Goal: Register for event/course

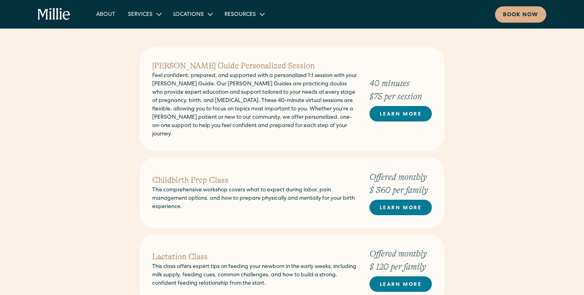
scroll to position [302, 0]
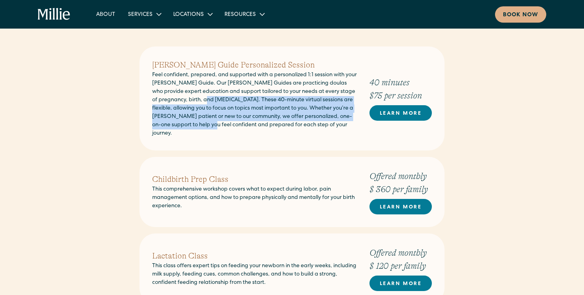
drag, startPoint x: 212, startPoint y: 126, endPoint x: 210, endPoint y: 101, distance: 25.5
click at [210, 101] on p "Feel confident, prepared, and supported with a personalized 1:1 session with yo…" at bounding box center [254, 104] width 205 height 67
click at [205, 105] on p "Feel confident, prepared, and supported with a personalized 1:1 session with yo…" at bounding box center [254, 104] width 205 height 67
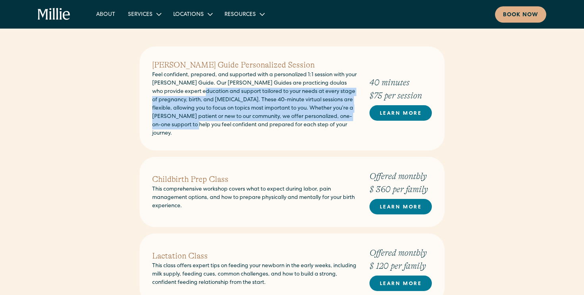
drag, startPoint x: 195, startPoint y: 89, endPoint x: 192, endPoint y: 122, distance: 32.3
click at [192, 122] on p "Feel confident, prepared, and supported with a personalized 1:1 session with yo…" at bounding box center [254, 104] width 205 height 67
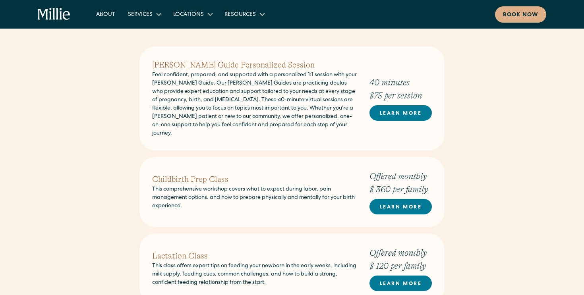
click at [209, 123] on p "Feel confident, prepared, and supported with a personalized 1:1 session with yo…" at bounding box center [254, 104] width 205 height 67
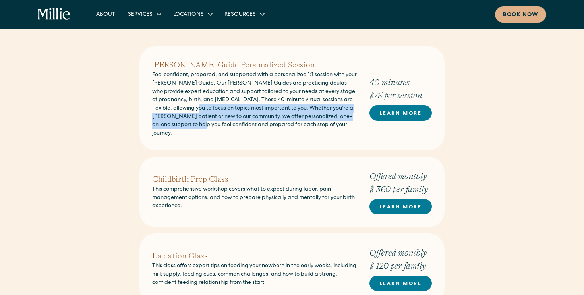
drag, startPoint x: 200, startPoint y: 128, endPoint x: 200, endPoint y: 108, distance: 19.5
click at [200, 108] on p "Feel confident, prepared, and supported with a personalized 1:1 session with yo…" at bounding box center [254, 104] width 205 height 67
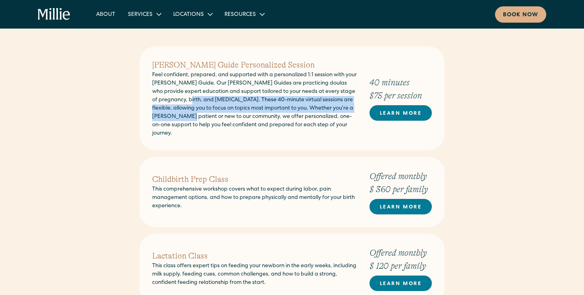
drag, startPoint x: 190, startPoint y: 101, endPoint x: 189, endPoint y: 115, distance: 14.8
click at [189, 115] on p "Feel confident, prepared, and supported with a personalized 1:1 session with yo…" at bounding box center [254, 104] width 205 height 67
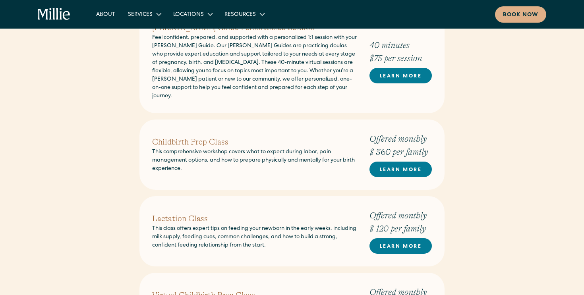
scroll to position [351, 0]
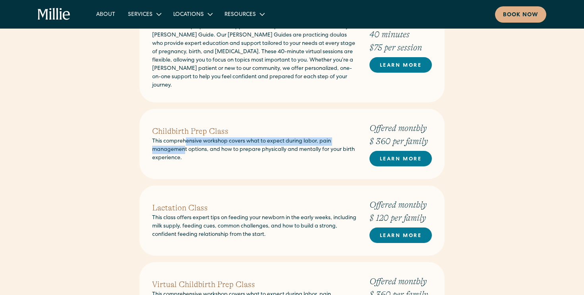
drag, startPoint x: 185, startPoint y: 136, endPoint x: 185, endPoint y: 145, distance: 8.3
click at [185, 145] on p "This comprehensive workshop covers what to expect during labor, pain management…" at bounding box center [254, 150] width 205 height 25
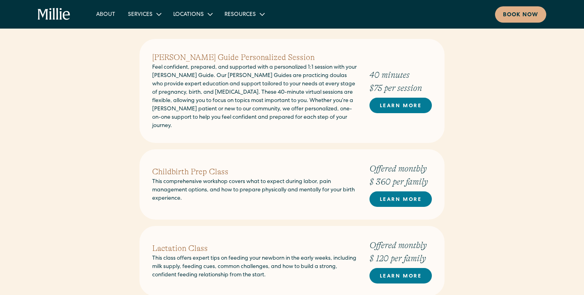
scroll to position [310, 0]
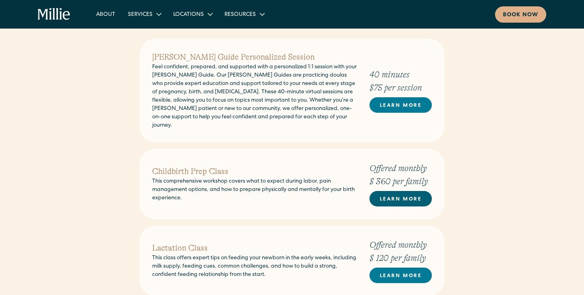
click at [415, 193] on link "LEARN MORE" at bounding box center [401, 198] width 62 height 15
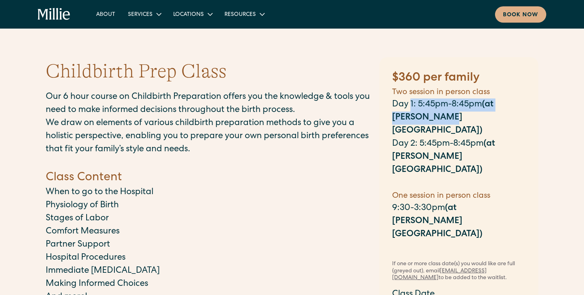
drag, startPoint x: 410, startPoint y: 108, endPoint x: 409, endPoint y: 116, distance: 8.4
click at [409, 116] on p "Day 1: 5:45pm-8:45pm (at Millie Clinic)" at bounding box center [459, 118] width 134 height 39
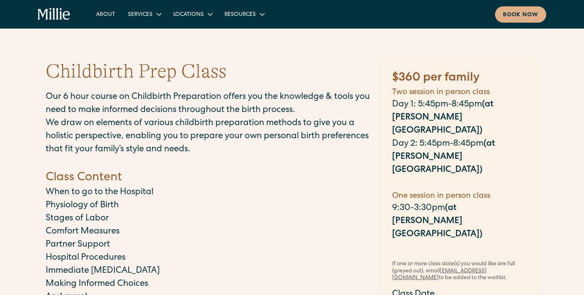
click at [413, 119] on strong "(at Millie Clinic)" at bounding box center [442, 118] width 101 height 35
drag, startPoint x: 417, startPoint y: 176, endPoint x: 417, endPoint y: 172, distance: 4.4
click at [417, 172] on div "$360 per family Two session in person class Day 1: 5:45pm-8:45pm (at Millie Cli…" at bounding box center [459, 162] width 134 height 185
click at [417, 190] on h5 "One session in person class" at bounding box center [459, 196] width 134 height 12
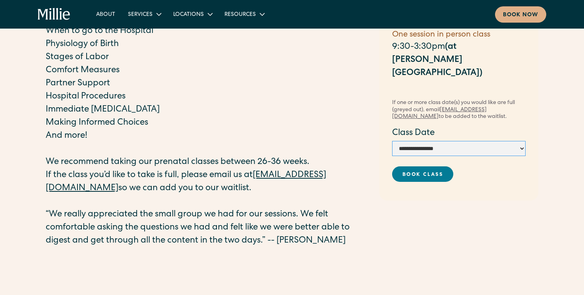
scroll to position [162, 0]
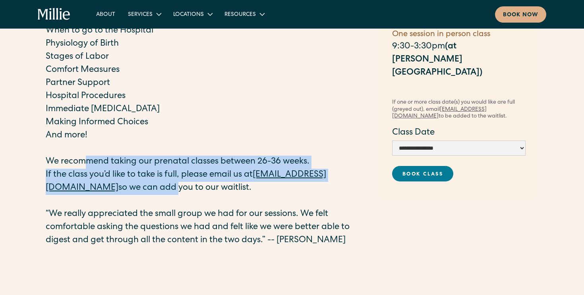
drag, startPoint x: 91, startPoint y: 190, endPoint x: 89, endPoint y: 164, distance: 25.9
click at [89, 164] on div "Our 6 hour course on Childbirth Preparation offers you the knowledge & tools yo…" at bounding box center [209, 101] width 326 height 345
click at [89, 164] on p "We recommend taking our prenatal classes between 26-36 weeks." at bounding box center [209, 162] width 326 height 13
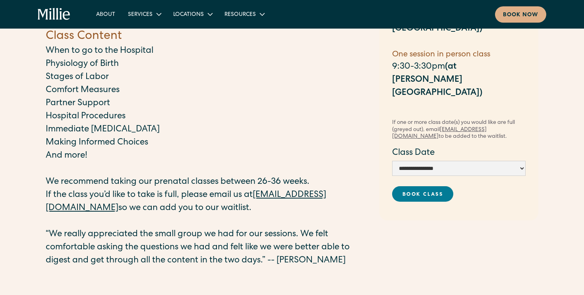
scroll to position [141, 0]
